Goal: Navigation & Orientation: Find specific page/section

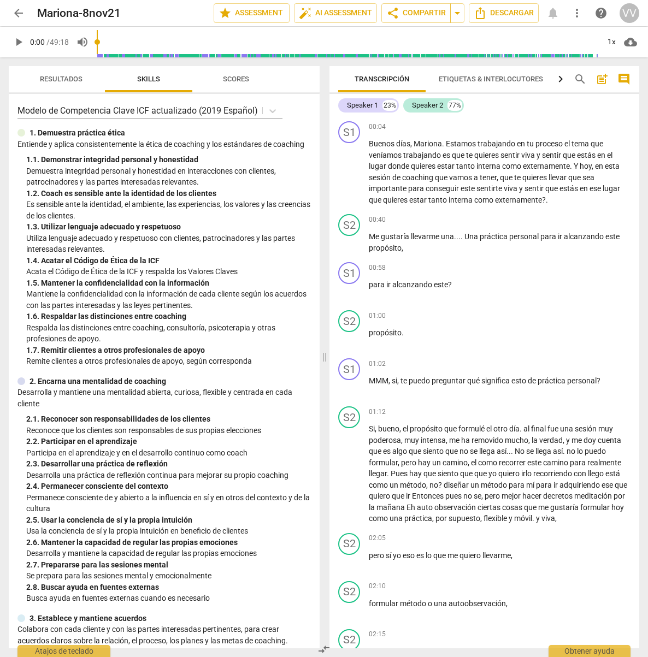
scroll to position [23, 0]
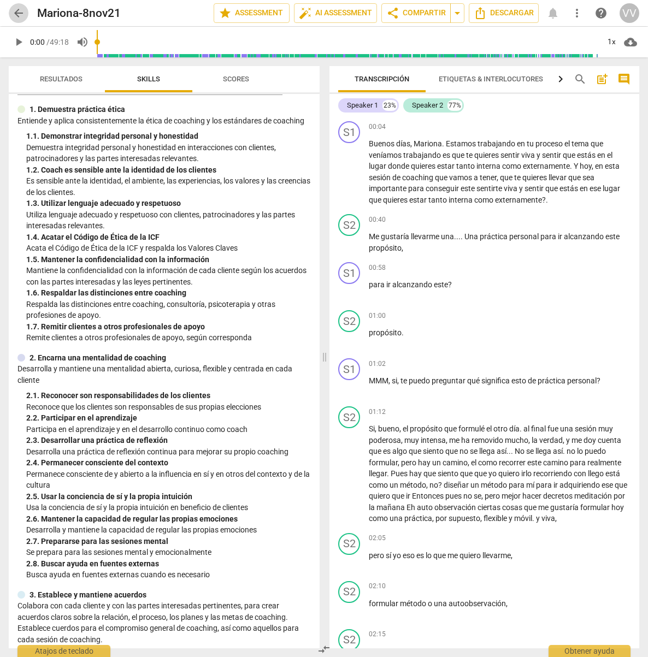
click at [21, 13] on span "arrow_back" at bounding box center [18, 13] width 13 height 13
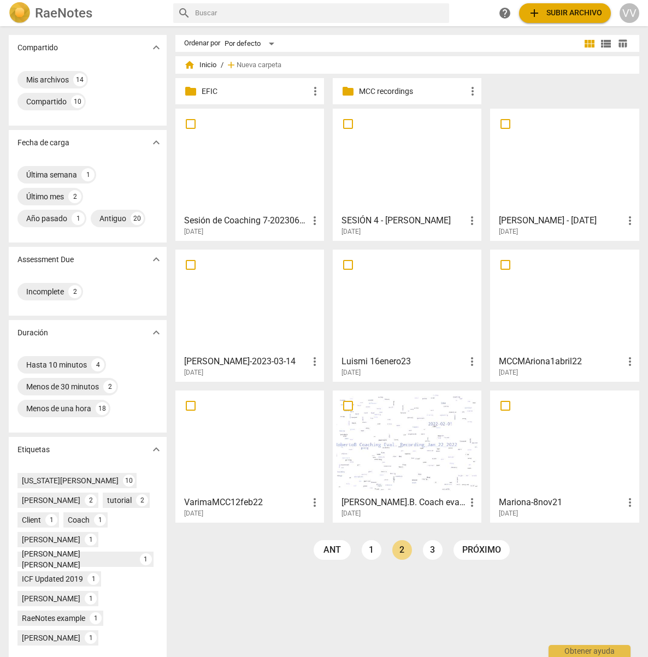
click at [205, 92] on p "EFIC" at bounding box center [255, 91] width 107 height 11
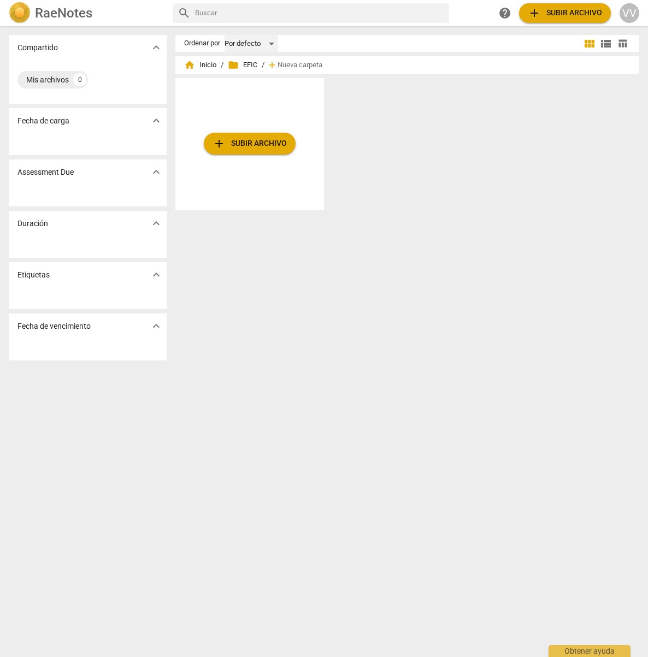
click at [237, 46] on div "Por defecto" at bounding box center [252, 43] width 54 height 17
click at [256, 85] on li "Más recientes" at bounding box center [258, 85] width 64 height 21
click at [202, 64] on span "home Inicio" at bounding box center [200, 65] width 32 height 11
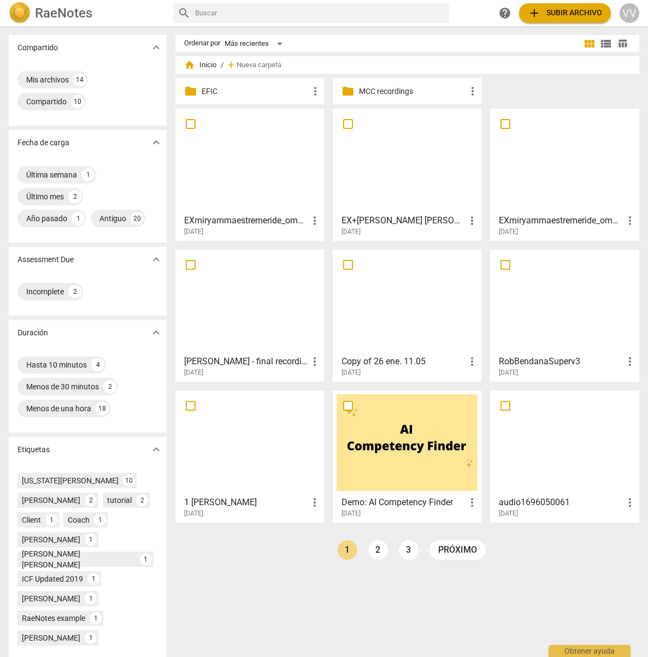
click at [217, 169] on div at bounding box center [249, 161] width 141 height 97
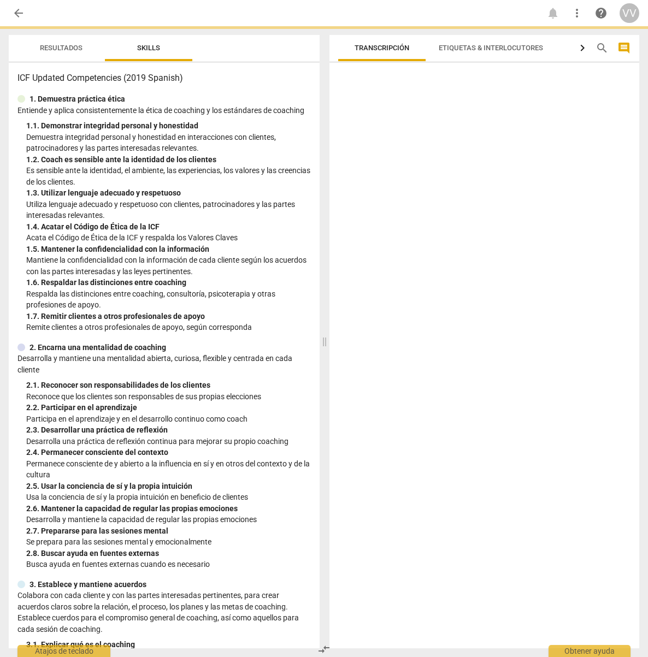
scroll to position [23, 0]
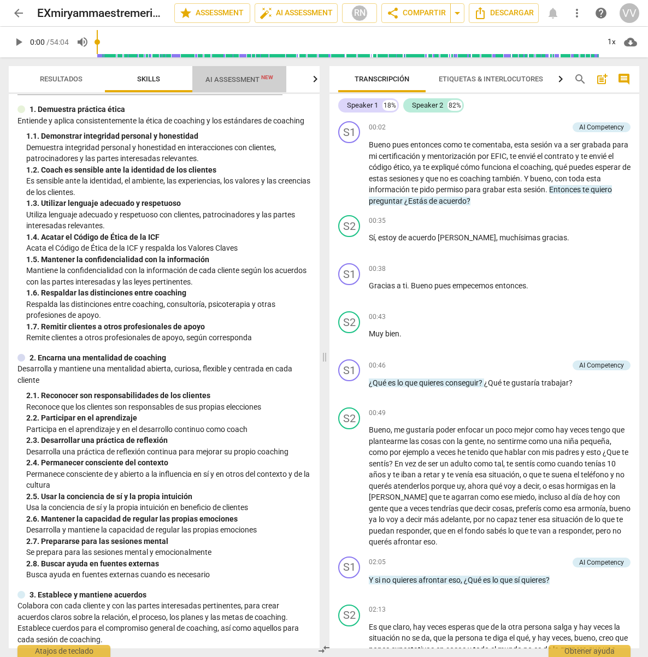
click at [233, 81] on span "AI Assessment New" at bounding box center [239, 79] width 68 height 8
